Goal: Information Seeking & Learning: Learn about a topic

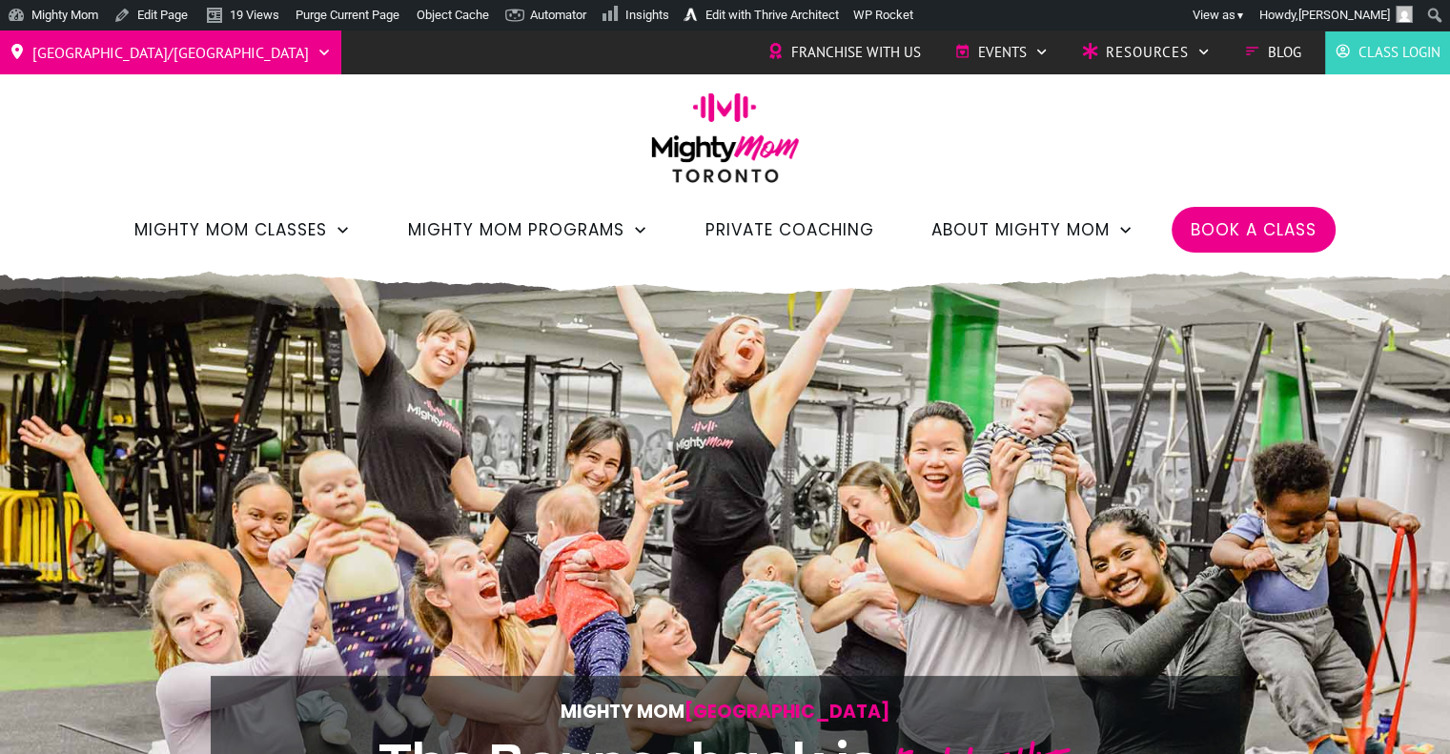
scroll to position [0, -9531]
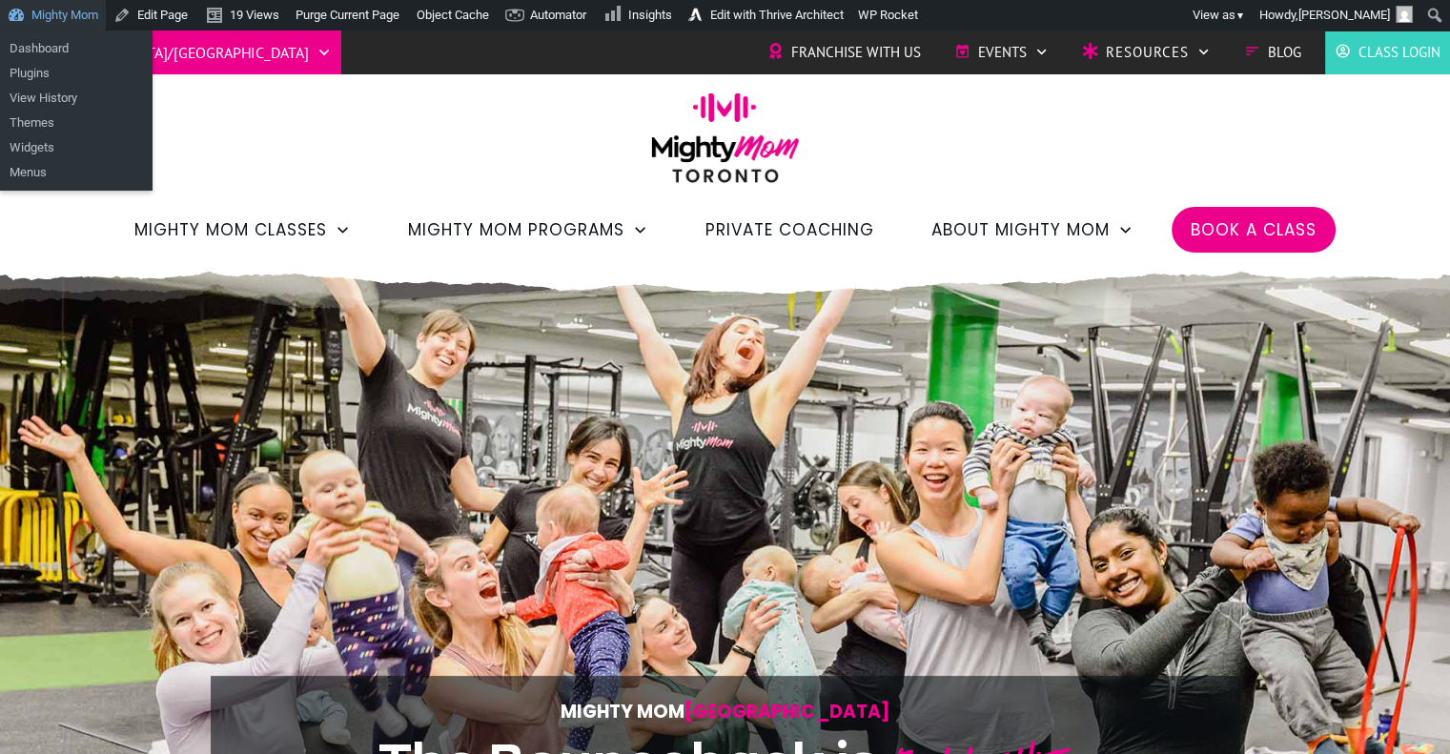
click at [53, 14] on link "Mighty Mom" at bounding box center [53, 15] width 106 height 31
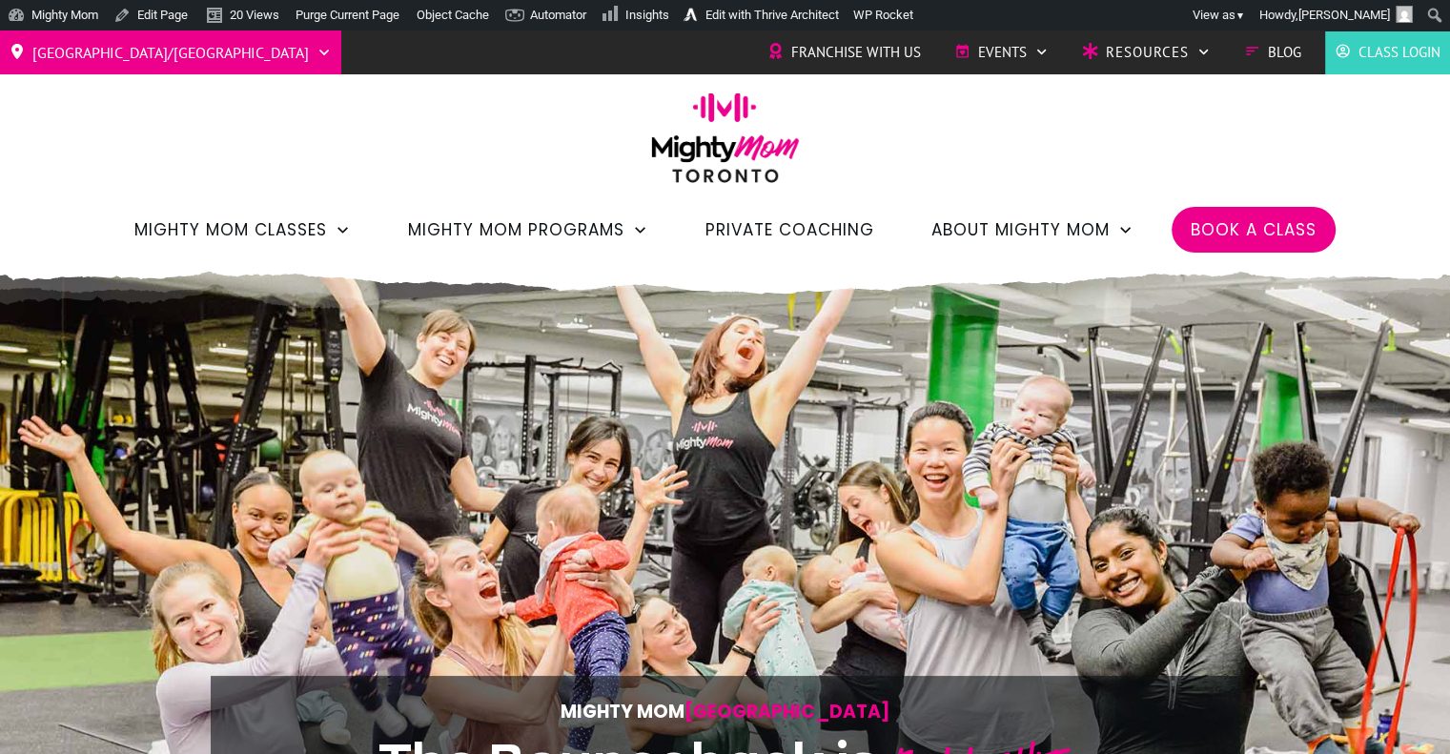
scroll to position [0, -9531]
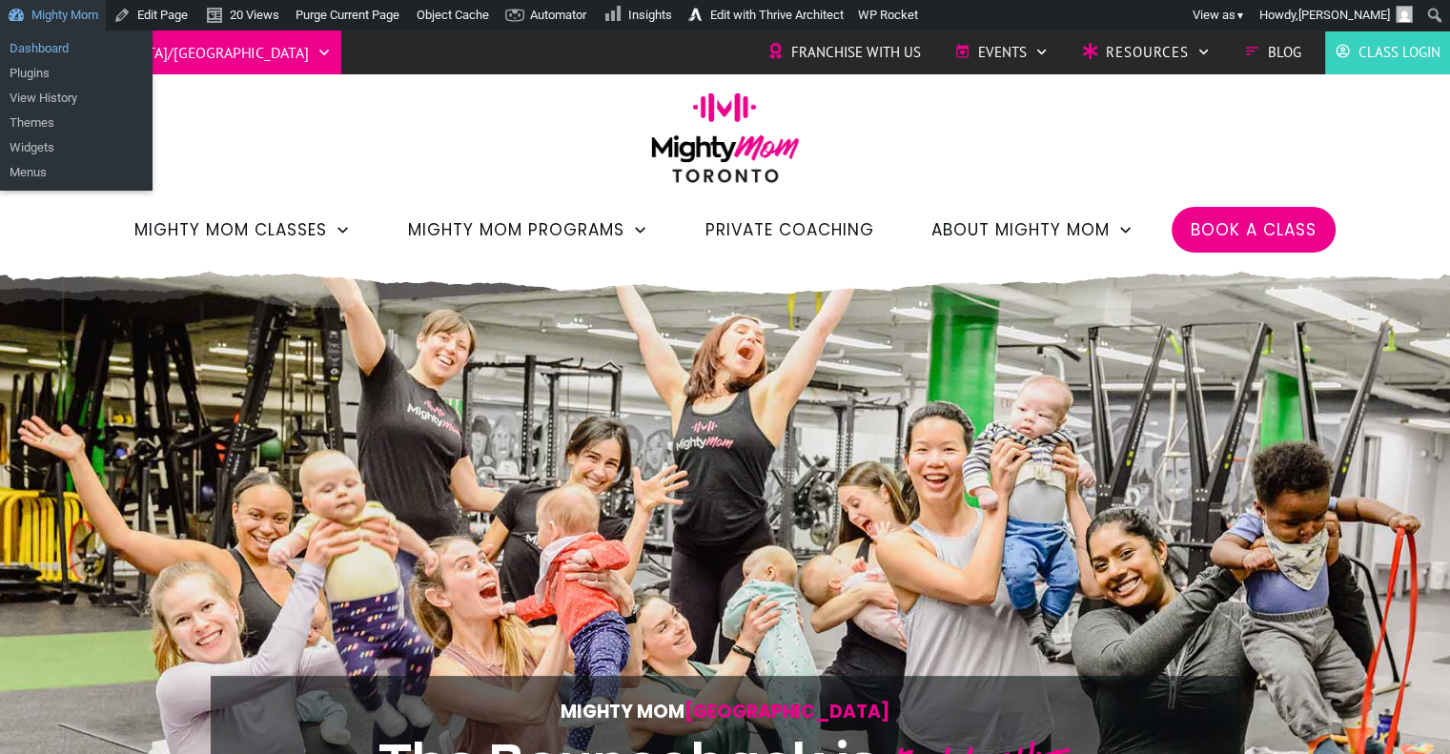
click at [58, 40] on link "Dashboard" at bounding box center [76, 48] width 153 height 25
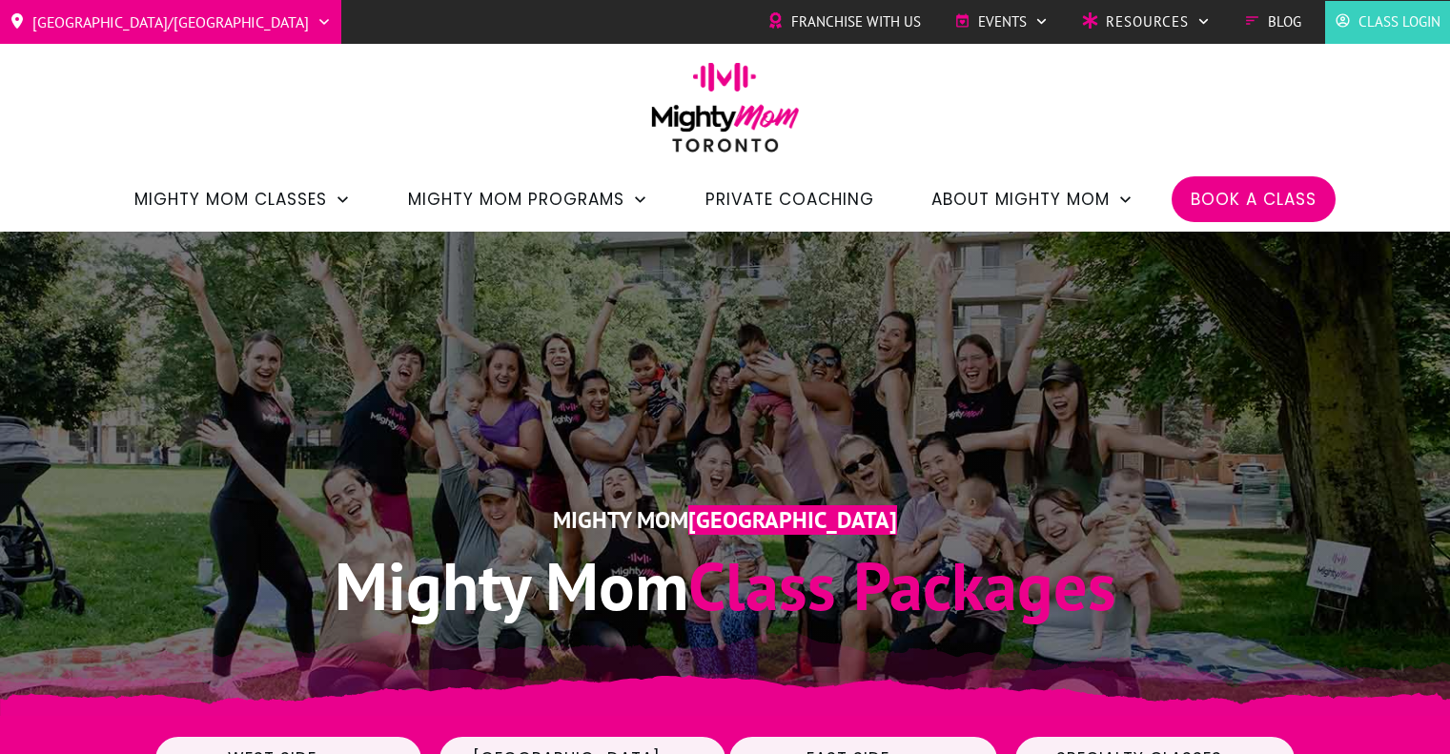
scroll to position [34, 0]
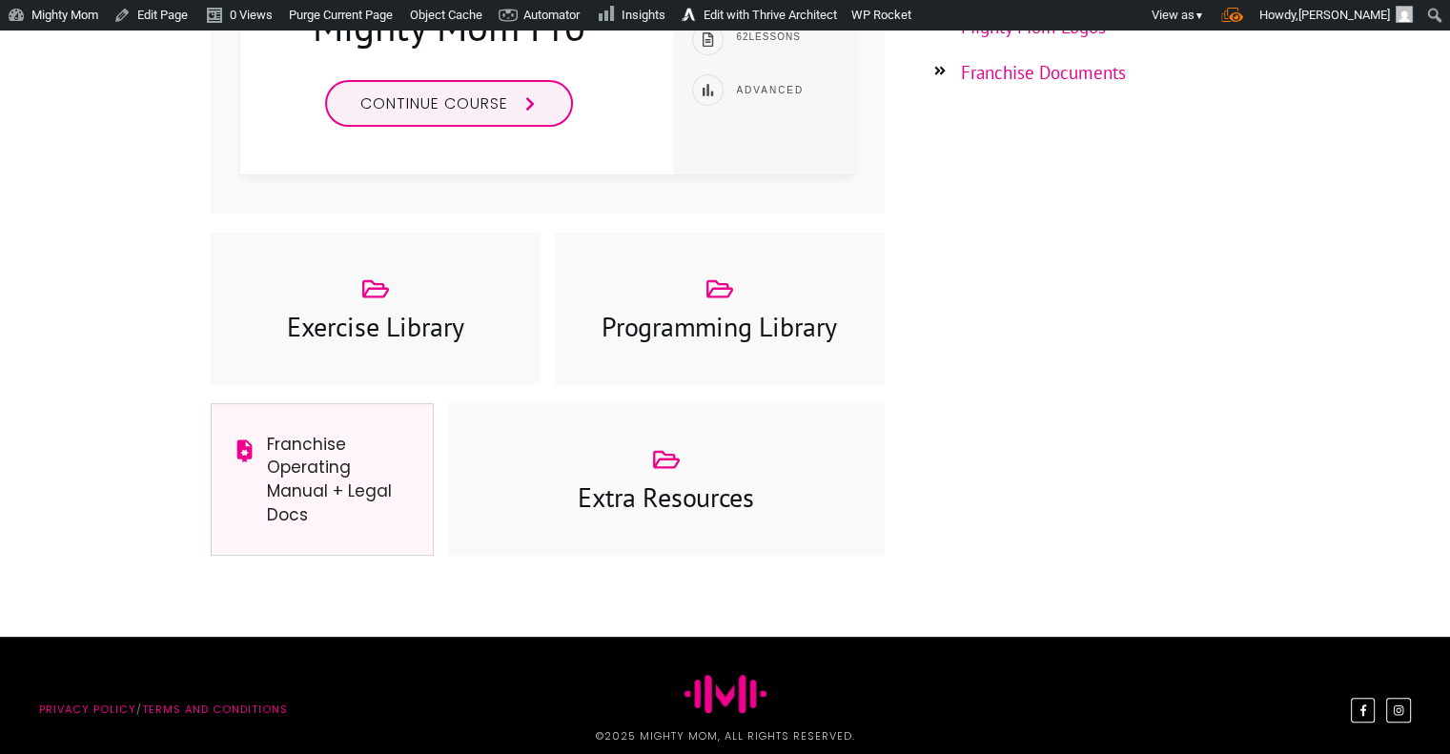
scroll to position [755, 0]
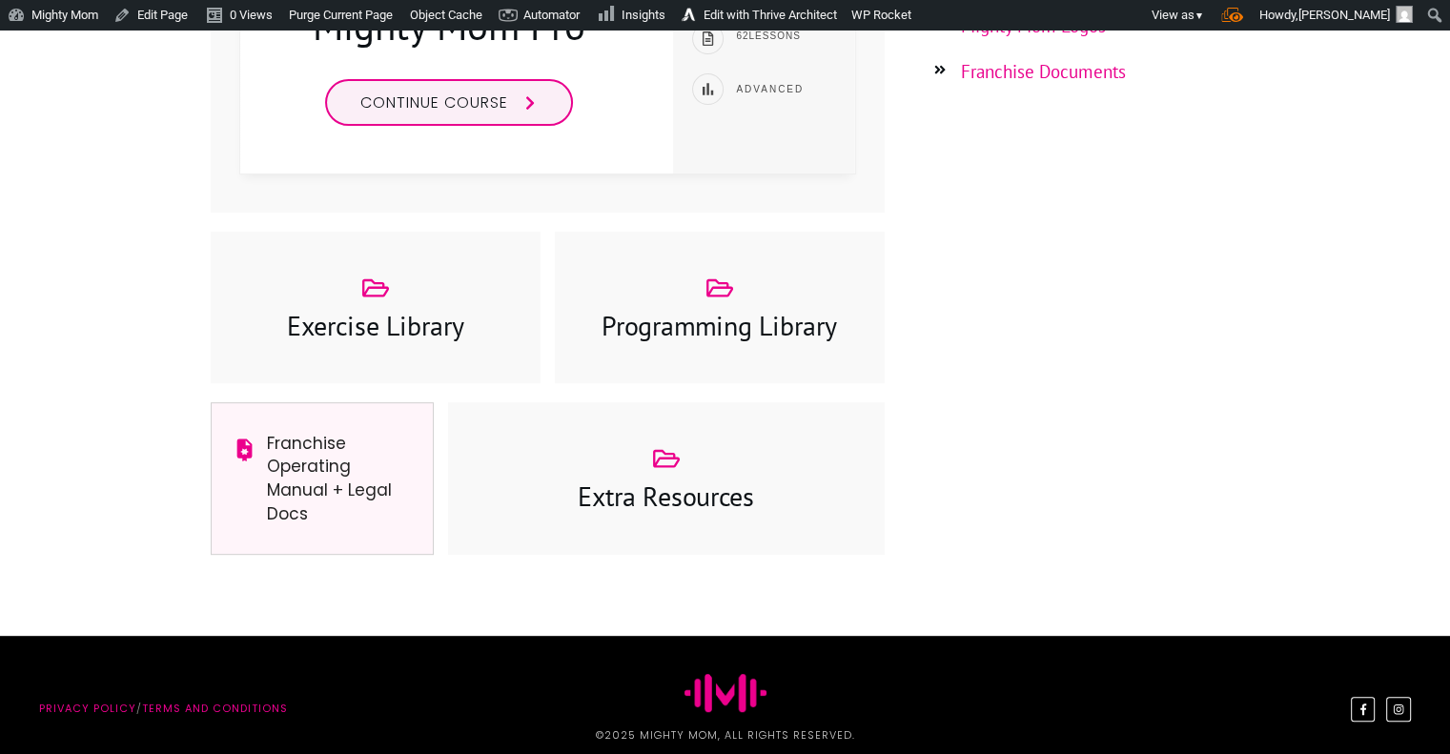
click at [684, 473] on div "Extra Resources" at bounding box center [666, 477] width 398 height 75
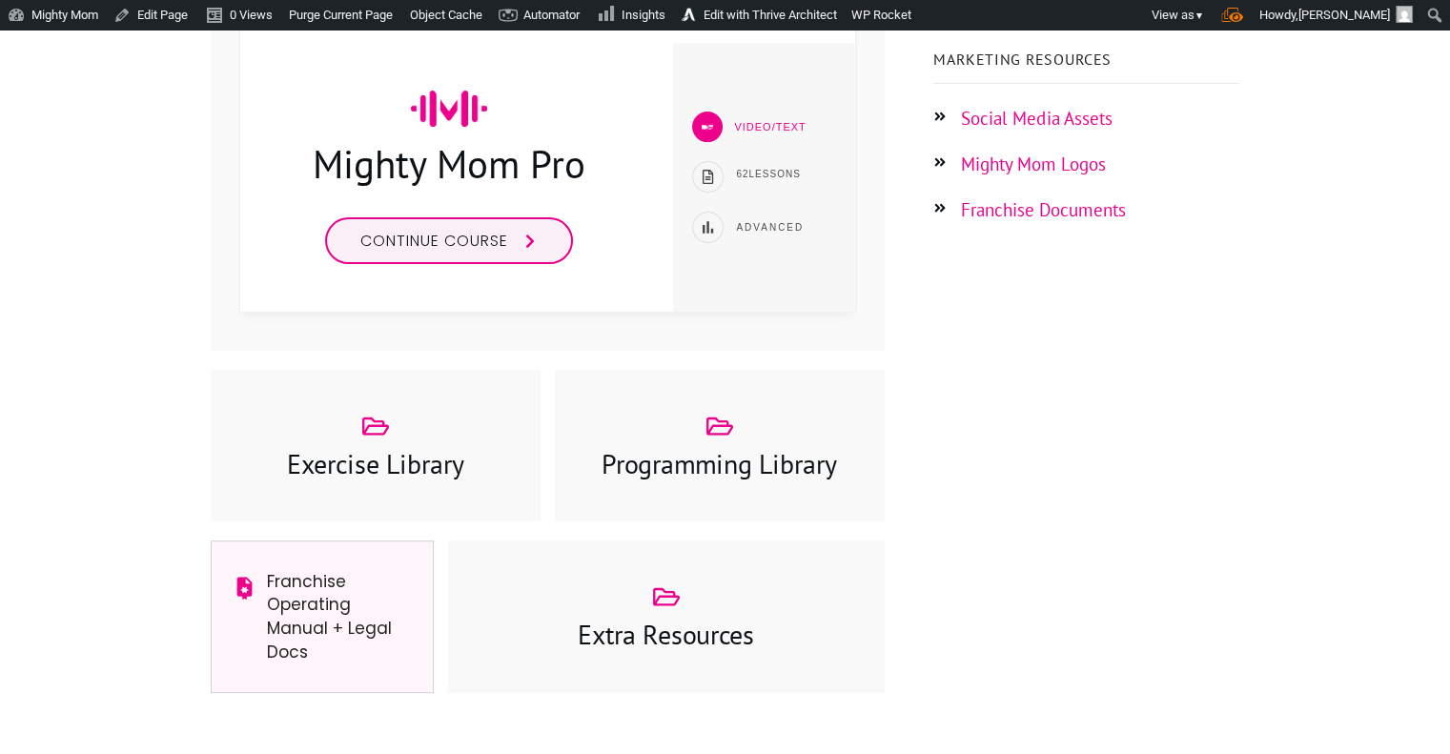
scroll to position [587, 0]
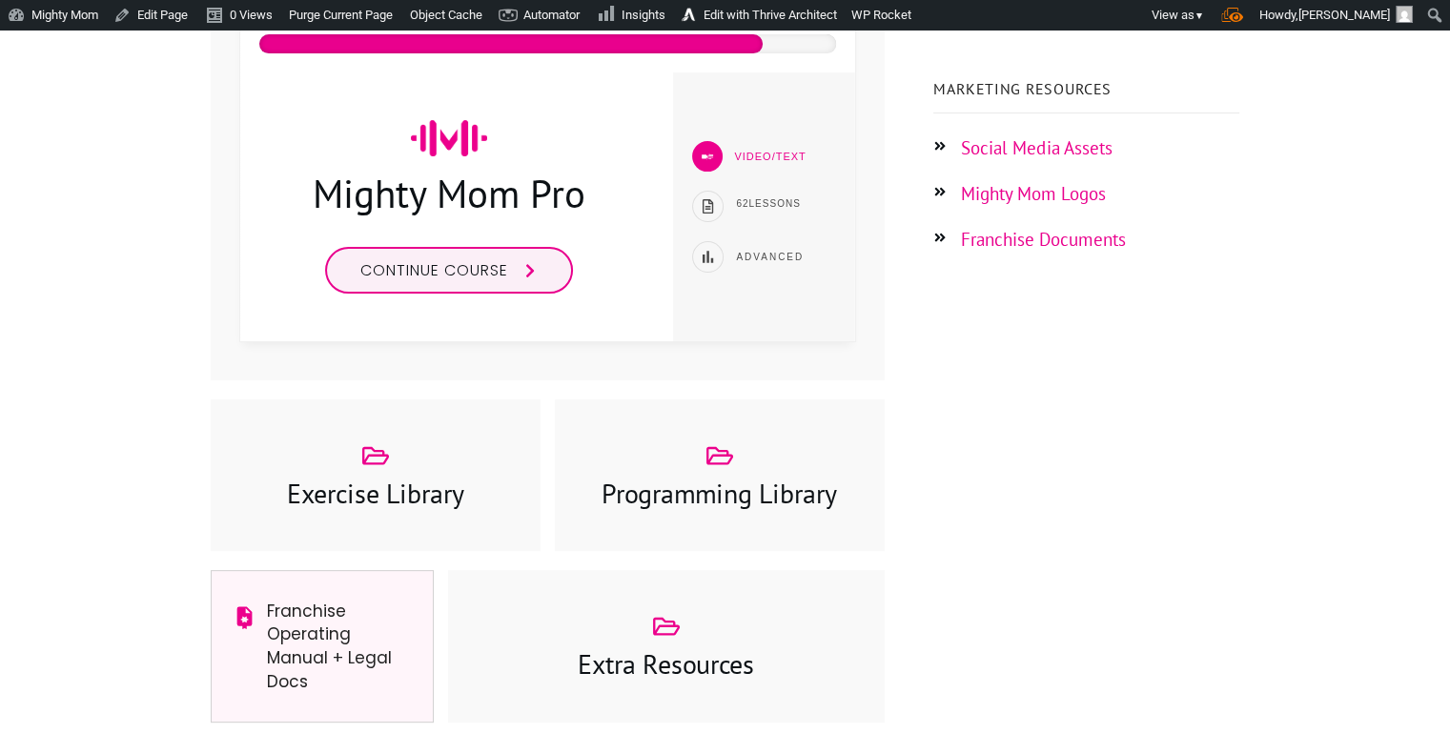
click at [1072, 240] on link "Franchise Documents" at bounding box center [1043, 239] width 165 height 23
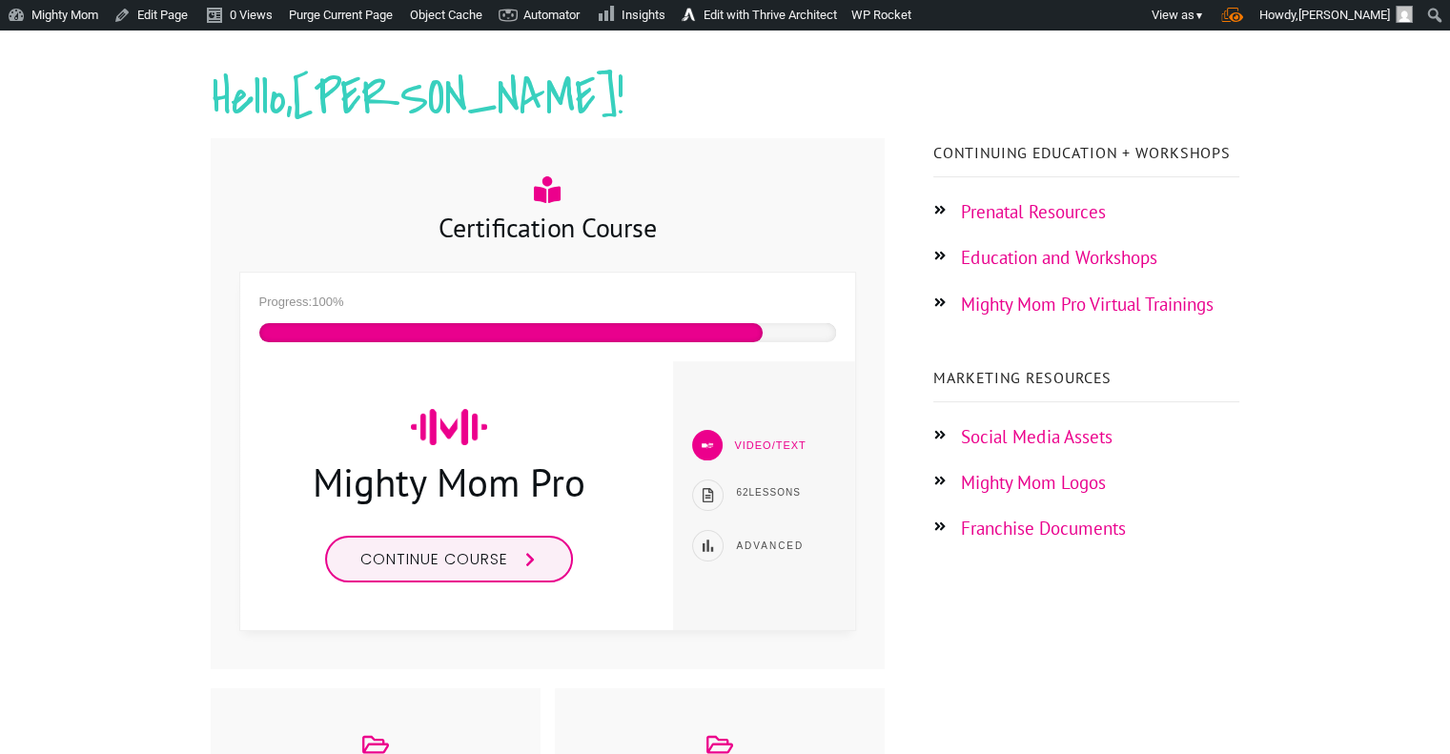
scroll to position [295, 0]
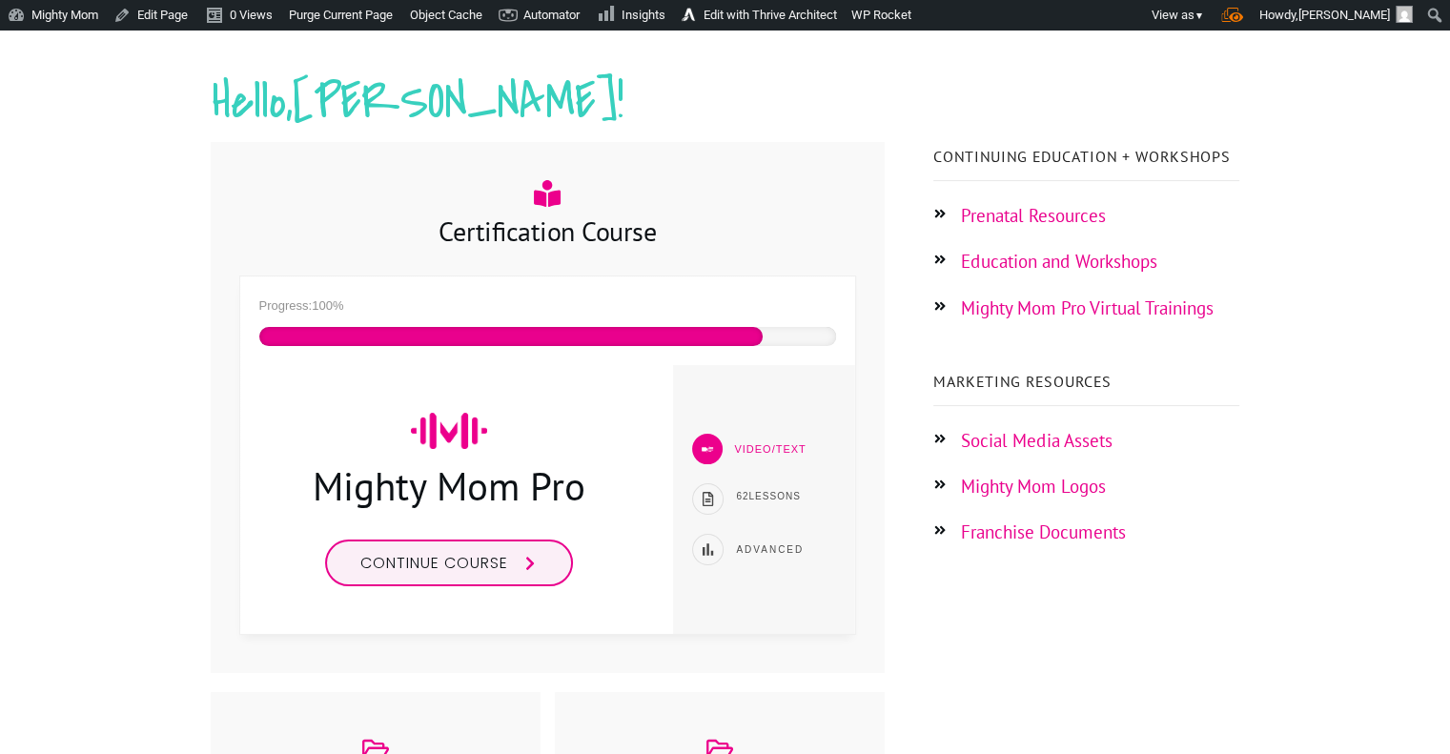
click at [1148, 316] on link "Mighty Mom Pro Virtual Trainings" at bounding box center [1087, 307] width 253 height 23
click at [1004, 312] on link "Mighty Mom Pro Virtual Trainings" at bounding box center [1087, 307] width 253 height 23
click at [1148, 311] on link "Mighty Mom Pro Virtual Trainings" at bounding box center [1087, 307] width 253 height 23
click at [1106, 255] on link "Education and Workshops" at bounding box center [1059, 261] width 196 height 23
click at [1046, 306] on link "Mighty Mom Pro Virtual Trainings" at bounding box center [1087, 307] width 253 height 23
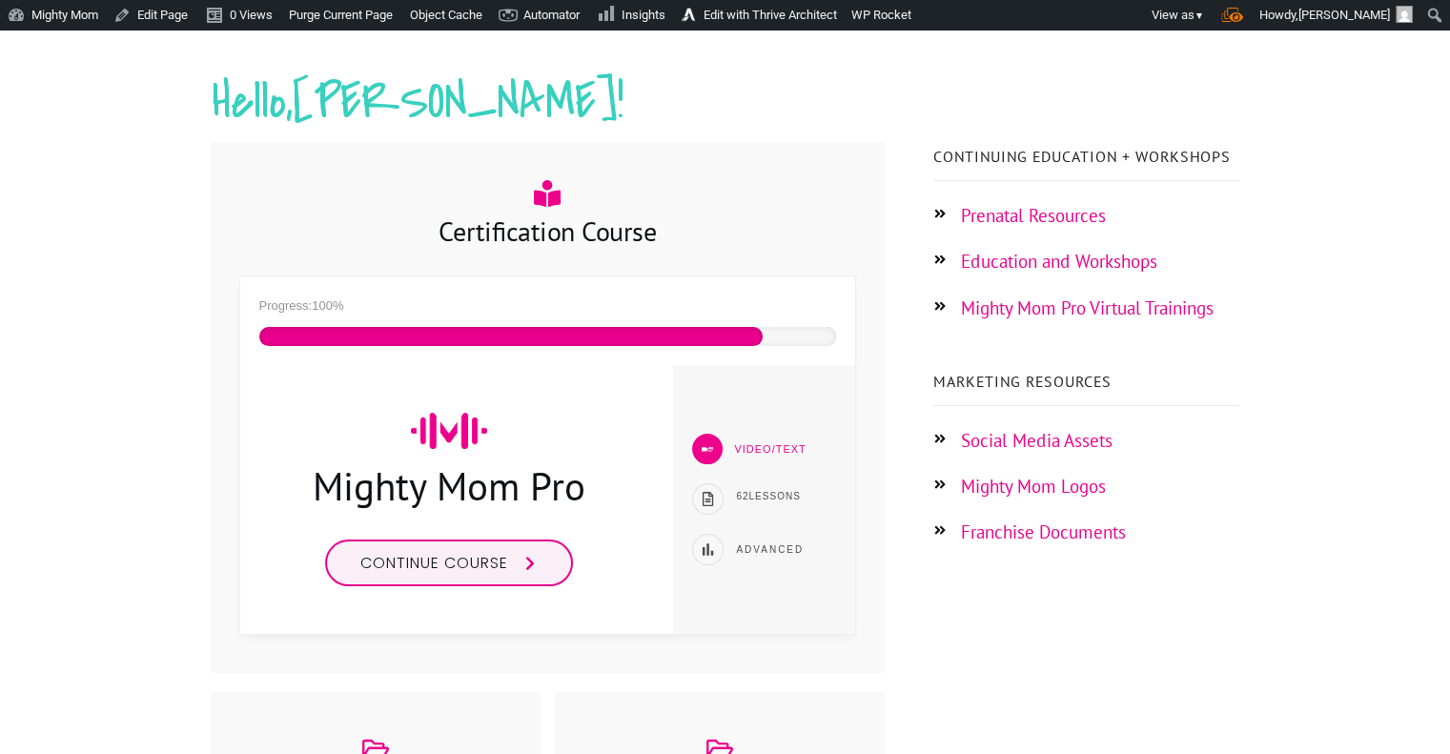
click at [1304, 591] on div at bounding box center [725, 562] width 1450 height 1069
click at [1131, 302] on link "Mighty Mom Pro Virtual Trainings" at bounding box center [1087, 307] width 253 height 23
click at [1013, 262] on link "Education and Workshops" at bounding box center [1059, 261] width 196 height 23
click at [1013, 432] on link "Social Media Assets" at bounding box center [1037, 440] width 152 height 23
click at [1068, 536] on link "Franchise Documents" at bounding box center [1043, 531] width 165 height 23
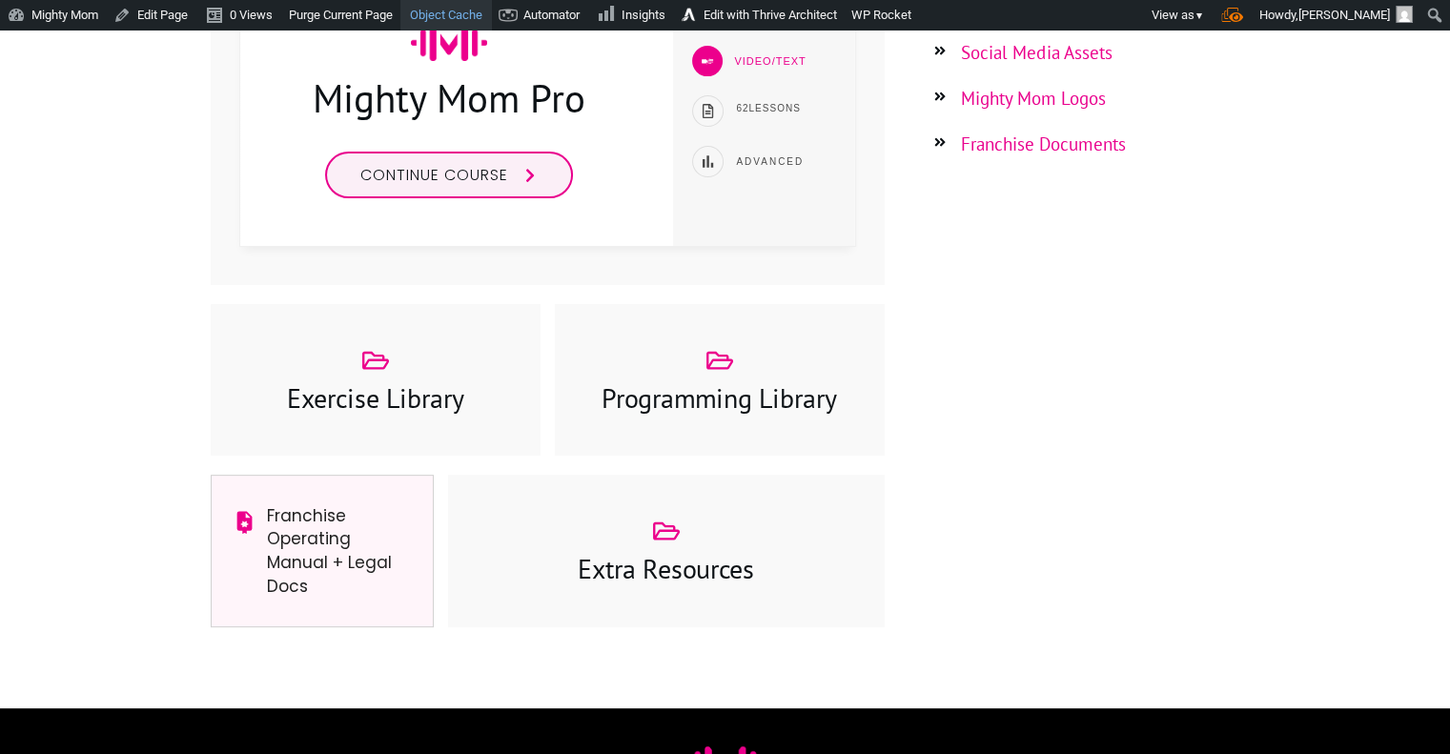
scroll to position [684, 0]
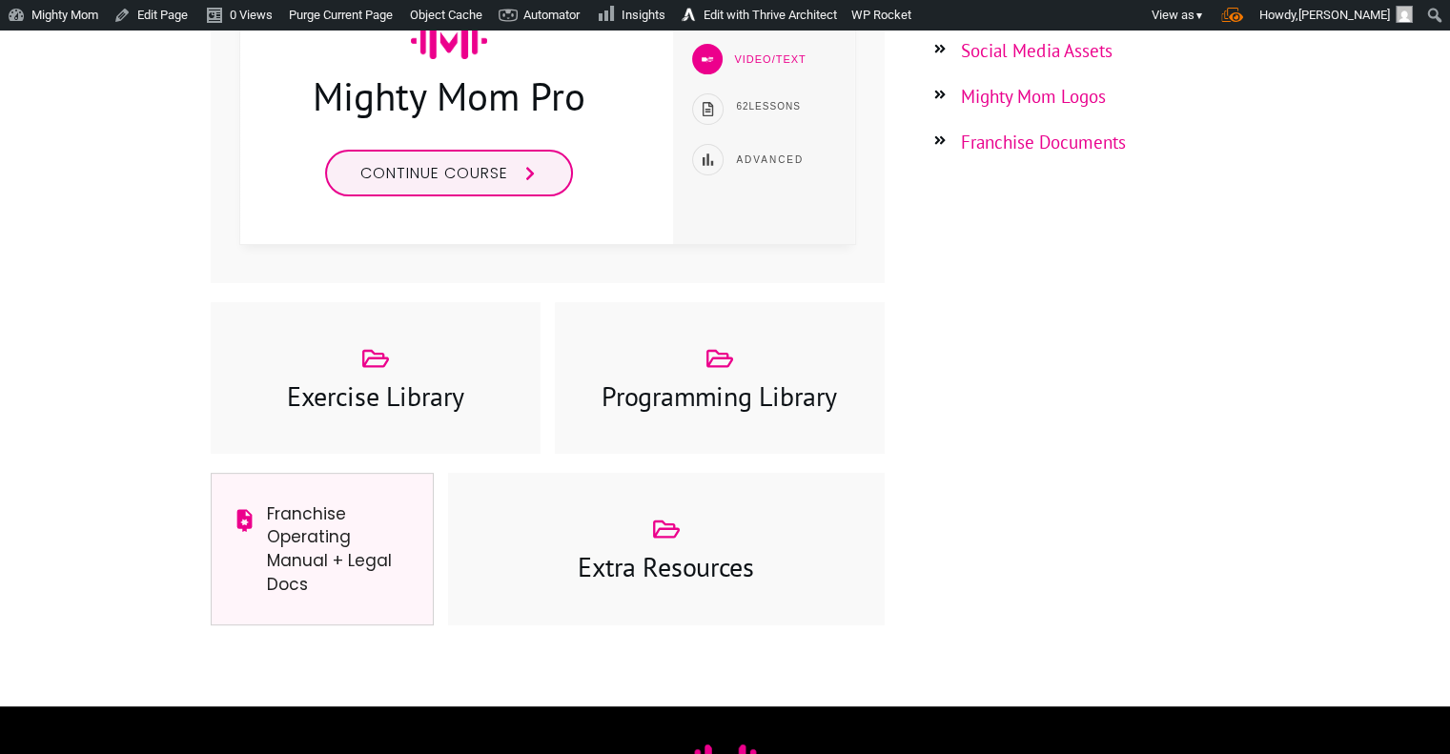
click at [630, 547] on div "Extra Resources" at bounding box center [666, 566] width 398 height 39
click at [593, 598] on div at bounding box center [666, 549] width 437 height 152
click at [306, 590] on span "Franchise Operating Manual + Legal Docs" at bounding box center [340, 549] width 146 height 94
click at [307, 541] on link "Franchise Operating Manual + Legal Docs" at bounding box center [329, 548] width 125 height 93
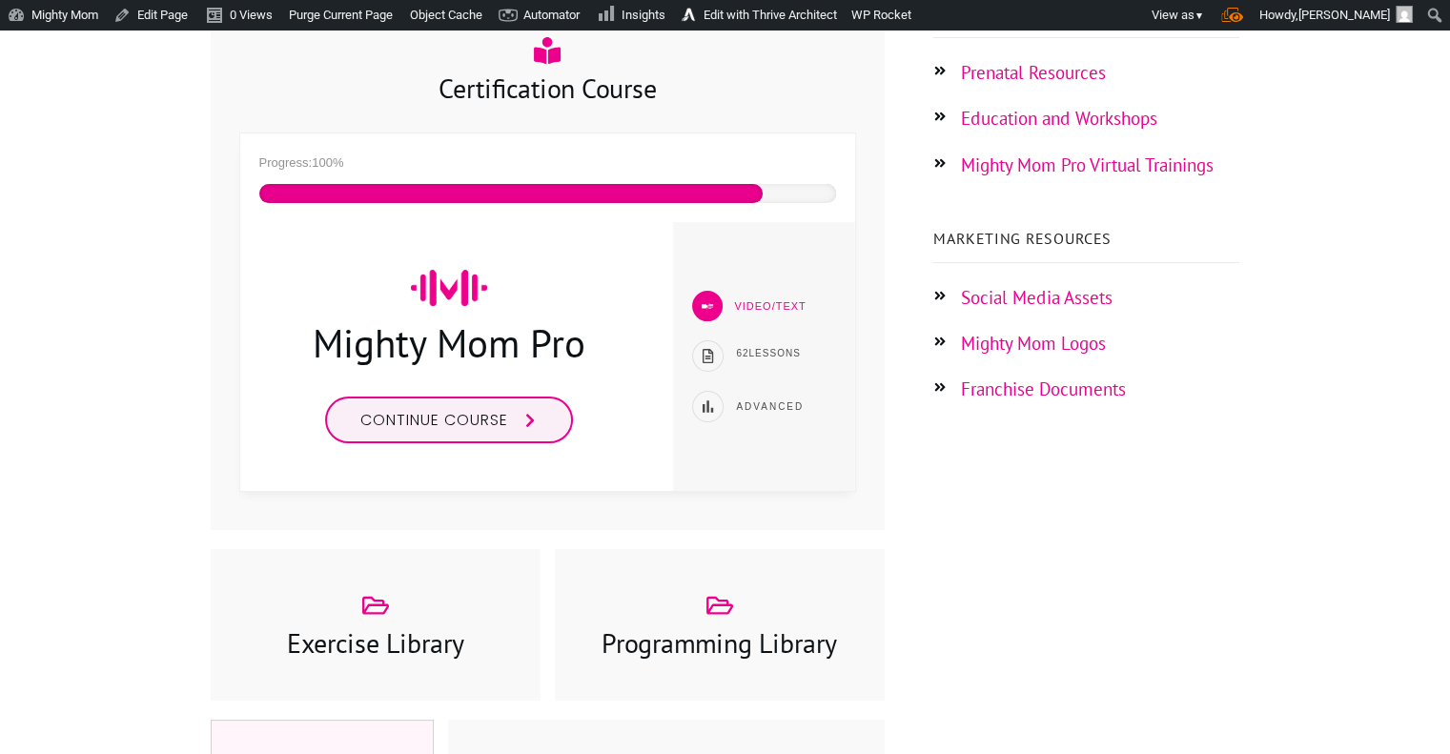
scroll to position [430, 0]
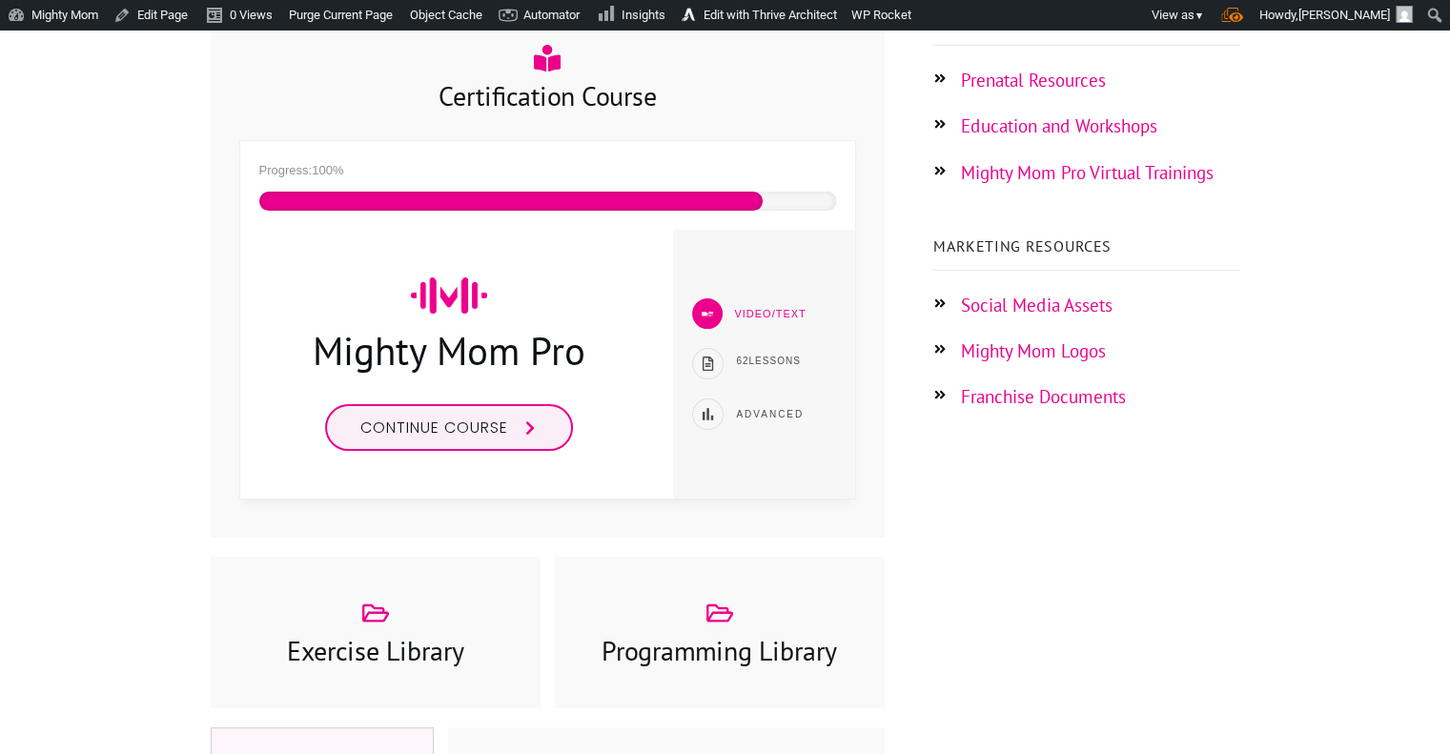
click at [1034, 173] on link "Mighty Mom Pro Virtual Trainings" at bounding box center [1087, 172] width 253 height 23
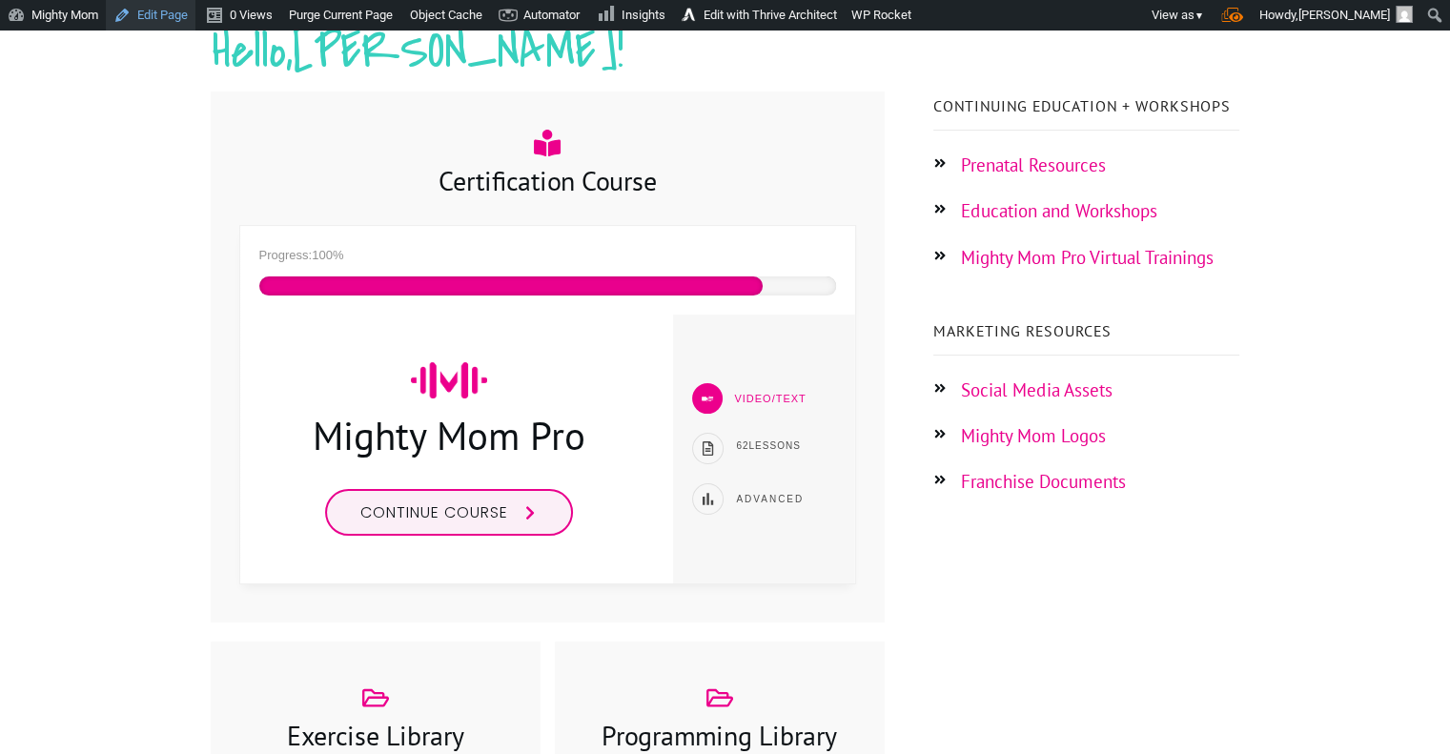
scroll to position [347, 0]
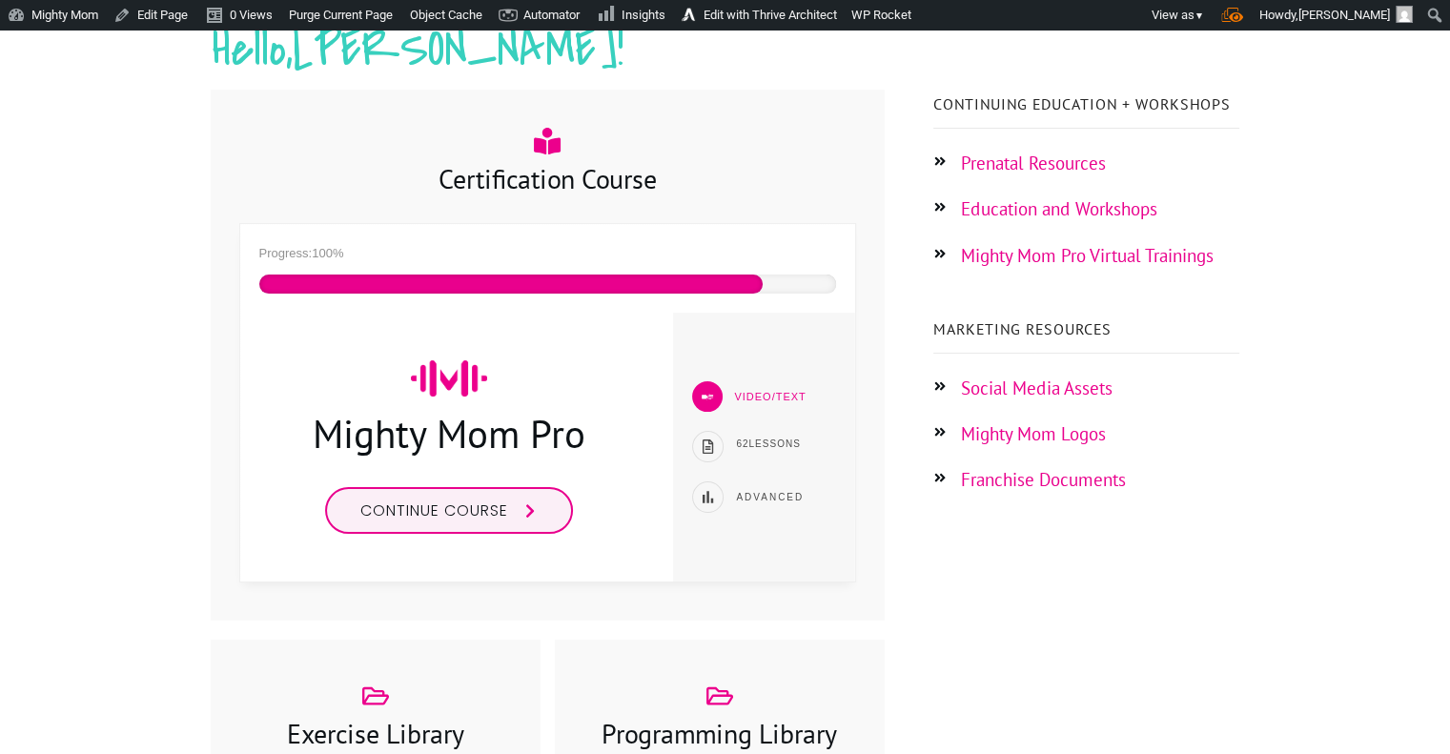
click at [1053, 159] on link "Prenatal Resources" at bounding box center [1033, 163] width 145 height 23
